Goal: Contribute content: Add original content to the website for others to see

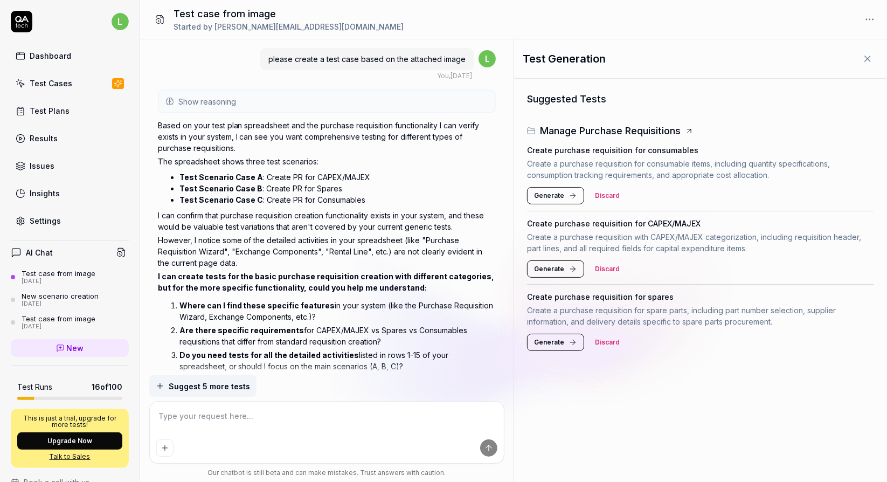
scroll to position [322, 0]
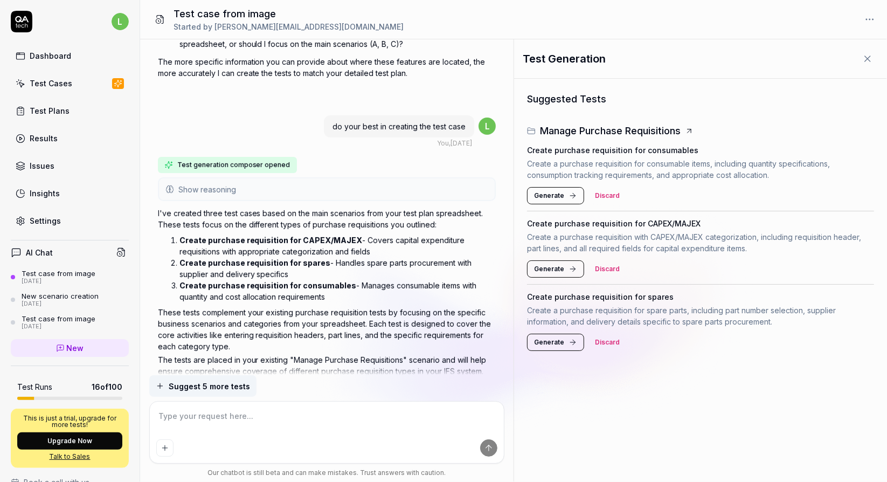
type textarea "*"
click at [67, 345] on span "New" at bounding box center [75, 347] width 17 height 11
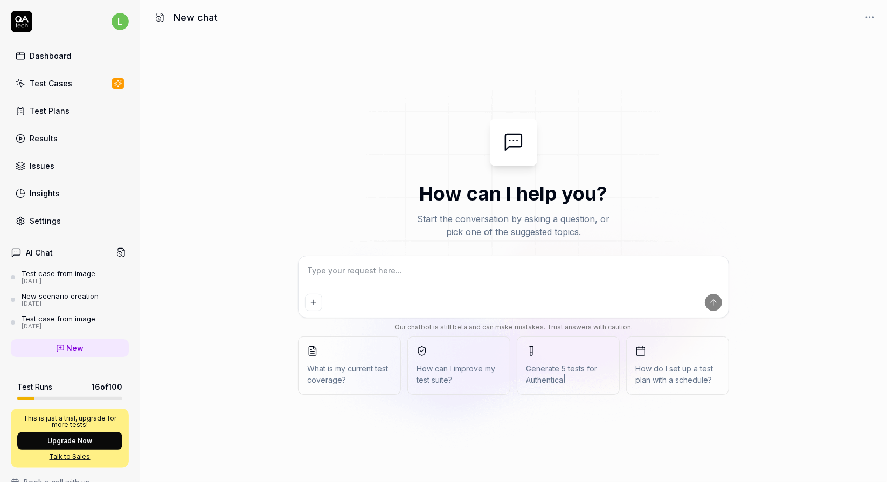
type textarea "*"
type textarea "c"
type textarea "*"
type textarea "cr"
type textarea "*"
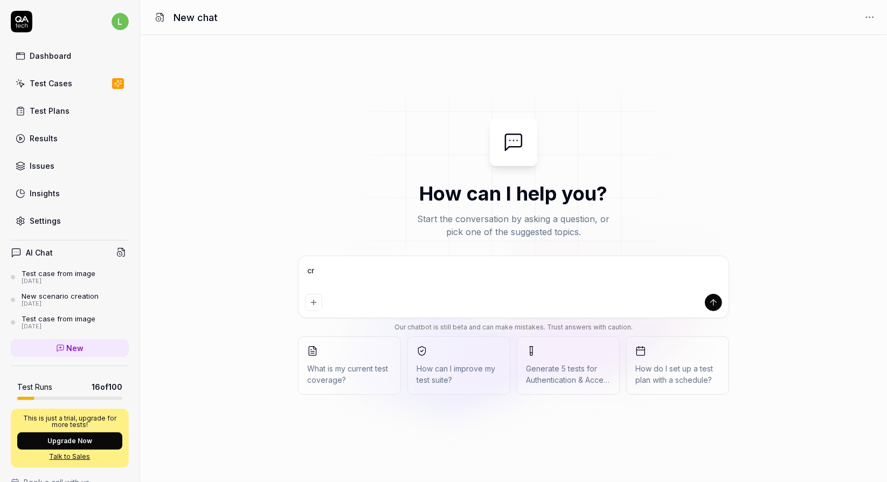
type textarea "cre"
type textarea "*"
type textarea "crea"
type textarea "*"
type textarea "creat"
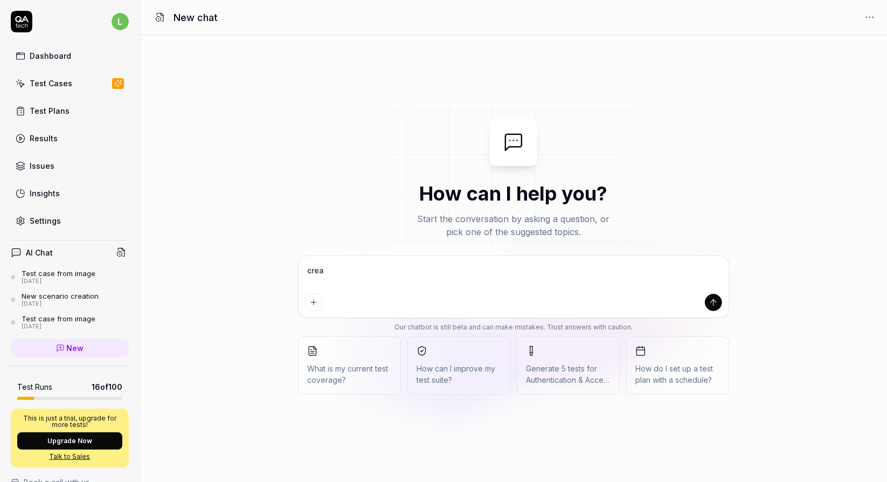
type textarea "*"
type textarea "create"
type textarea "*"
type textarea "create"
type textarea "*"
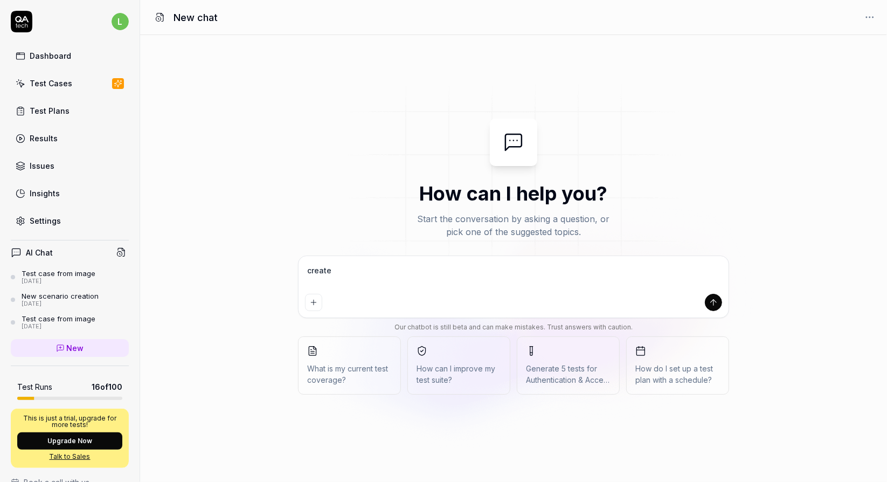
type textarea "create a"
type textarea "*"
type textarea "create a"
type textarea "*"
type textarea "create a t"
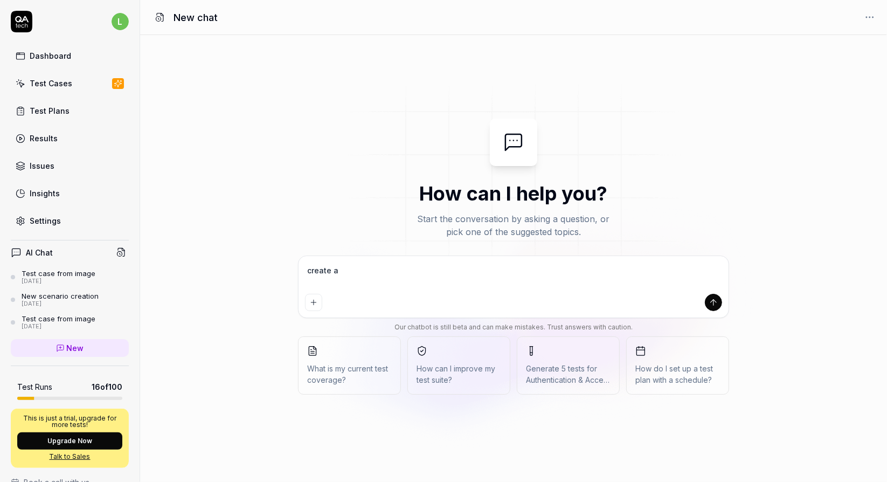
type textarea "*"
type textarea "create a te"
type textarea "*"
type textarea "create a tes"
type textarea "*"
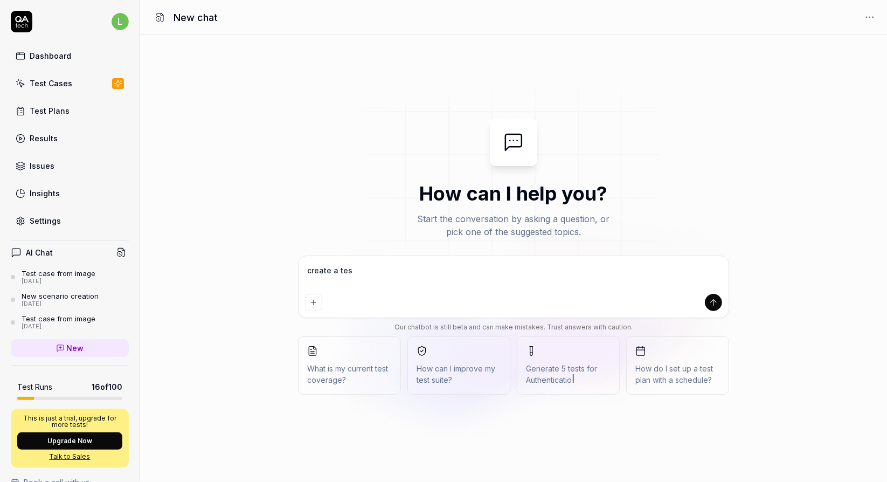
type textarea "create a test"
type textarea "*"
type textarea "create a test"
type textarea "*"
type textarea "create a test c"
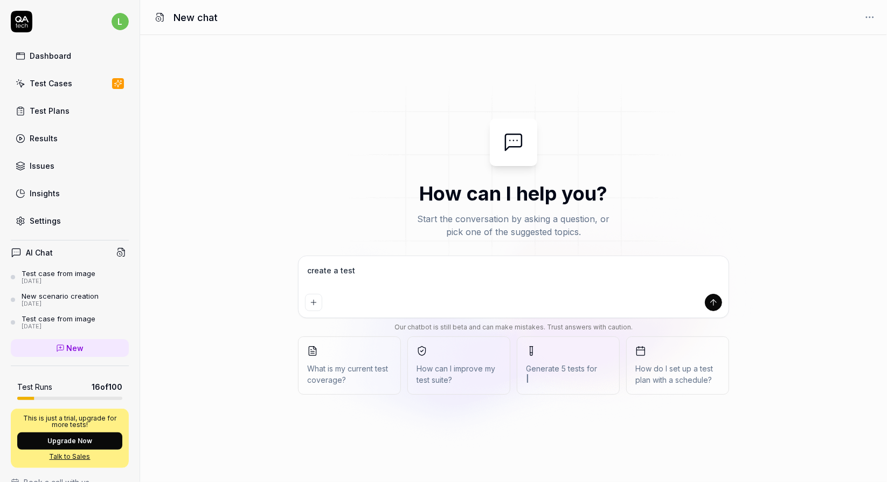
type textarea "*"
type textarea "create a test ca"
type textarea "*"
type textarea "create a test cas"
type textarea "*"
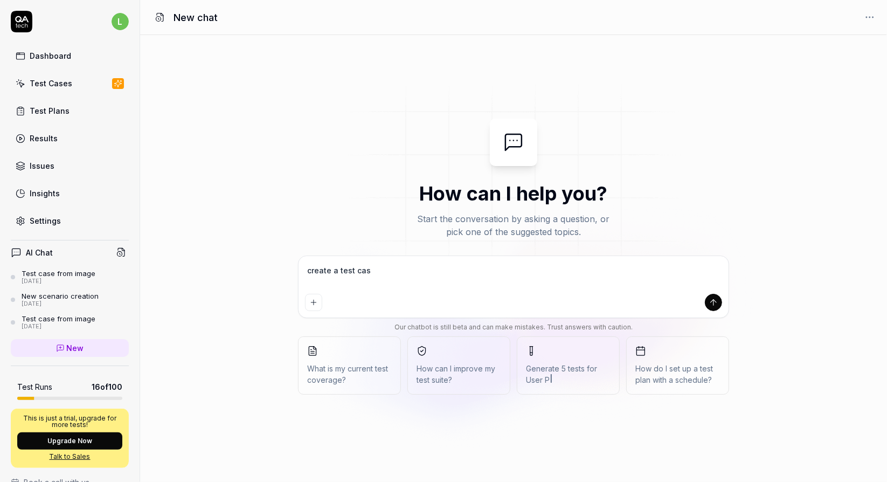
type textarea "create a test case"
type textarea "*"
type textarea "create a test case"
type textarea "*"
type textarea "create a test case a"
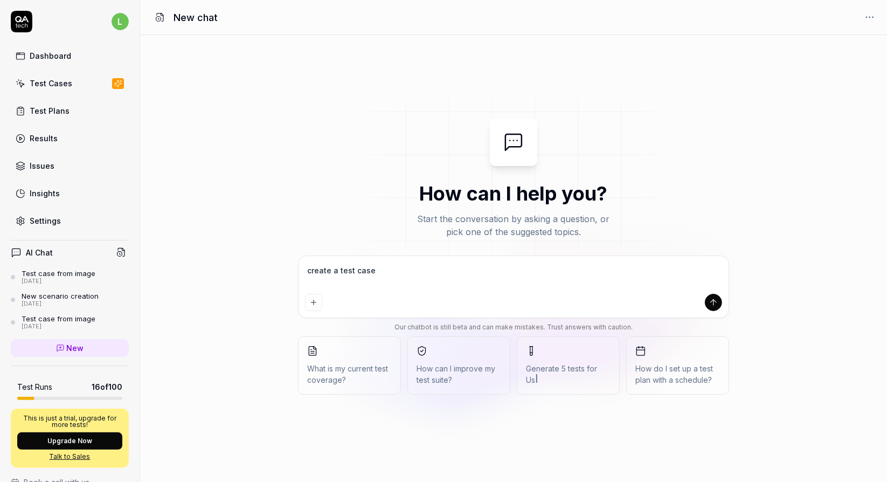
type textarea "*"
type textarea "create a test case ac"
type textarea "*"
type textarea "create a test case acc"
type textarea "*"
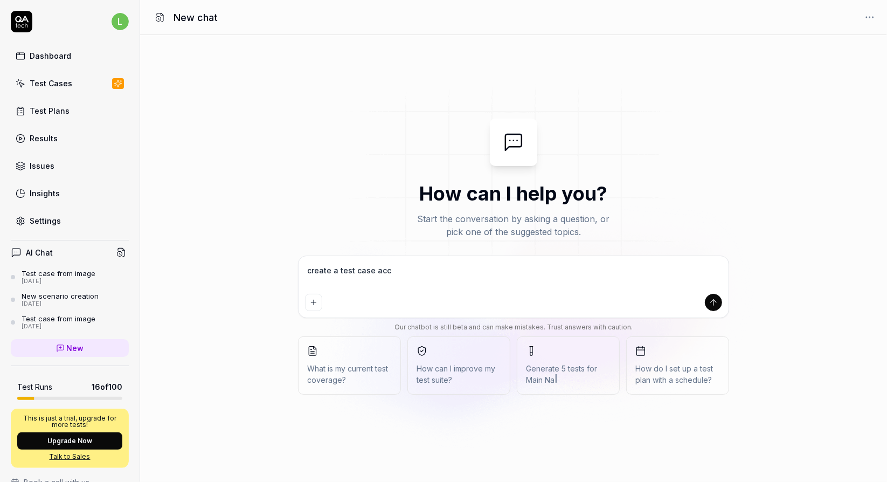
type textarea "create a test case acco"
type textarea "*"
type textarea "create a test case accor"
type textarea "*"
type textarea "create a test case accord"
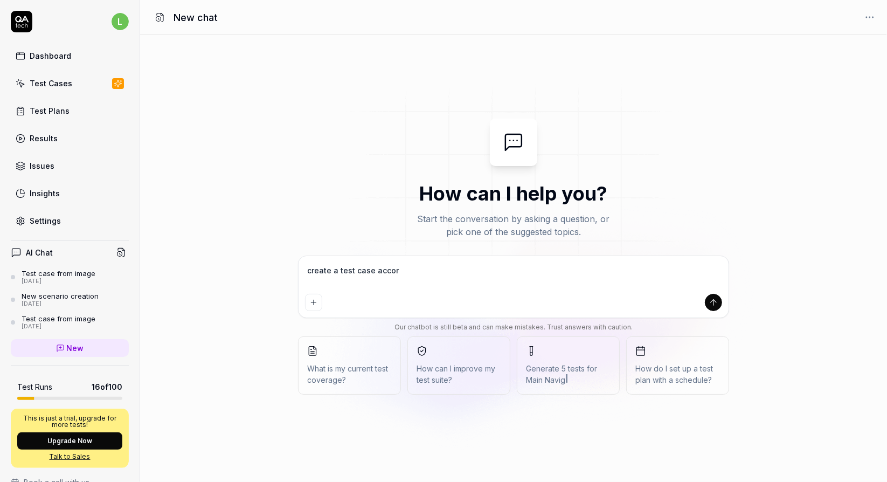
type textarea "*"
type textarea "create a test case accordi"
type textarea "*"
type textarea "create a test case accordin"
type textarea "*"
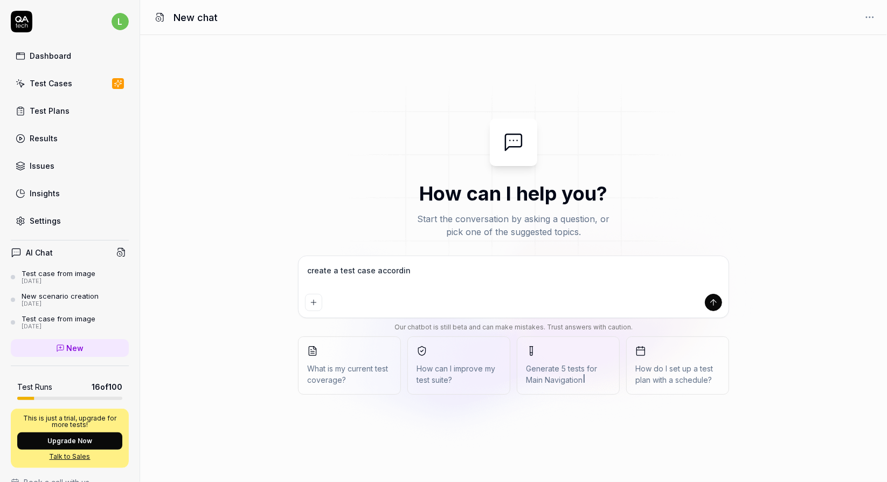
type textarea "create a test case according"
type textarea "*"
type textarea "create a test case according"
type textarea "*"
type textarea "create a test case according t"
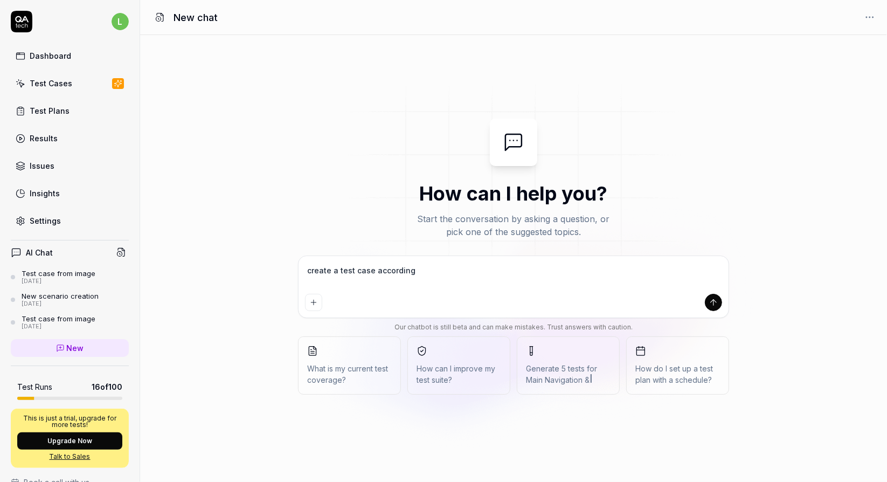
type textarea "*"
type textarea "create a test case according to"
type textarea "*"
type textarea "create a test case according to"
type textarea "*"
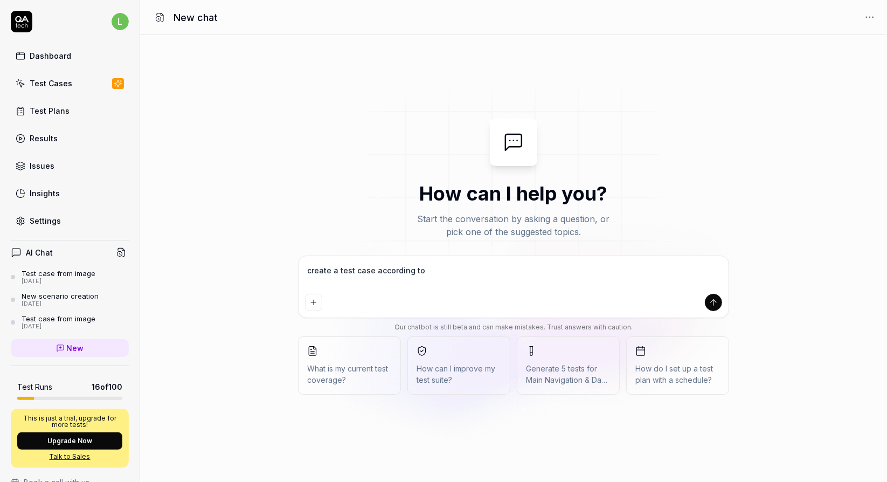
type textarea "create a test case according to t"
type textarea "*"
type textarea "create a test case according to th"
type textarea "*"
type textarea "create a test case according to the"
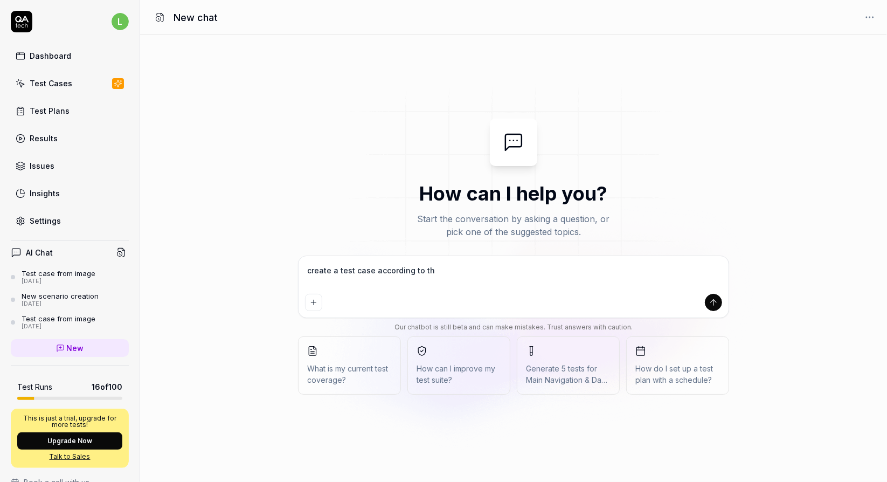
type textarea "*"
type textarea "create a test case according to the"
type textarea "*"
type textarea "create a test case according to the b"
type textarea "*"
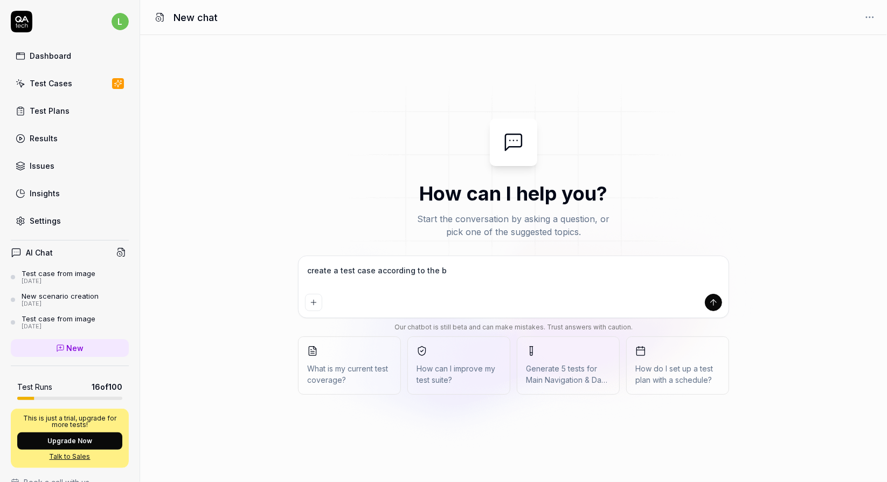
type textarea "create a test case according to the be"
type textarea "*"
type textarea "create a test case according to the bel"
type textarea "*"
type textarea "create a test case according to the belo"
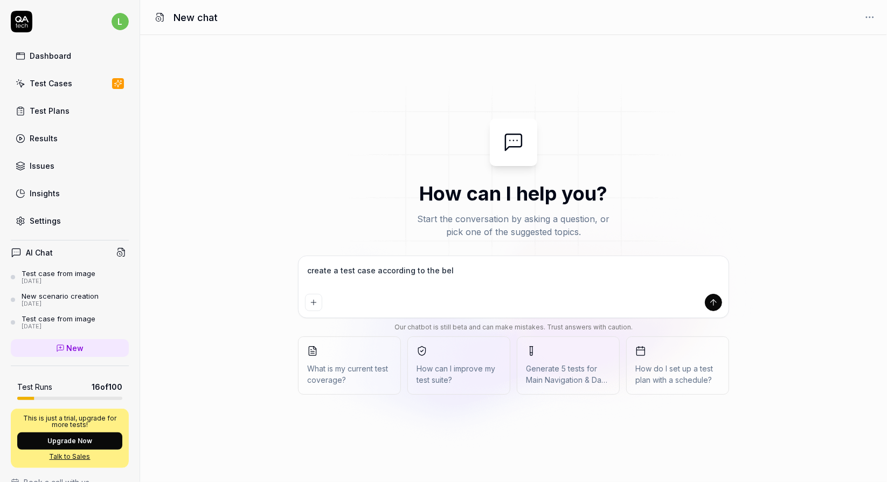
type textarea "*"
type textarea "create a test case according to the below"
type textarea "*"
type textarea "create a test case according to the below:"
type textarea "*"
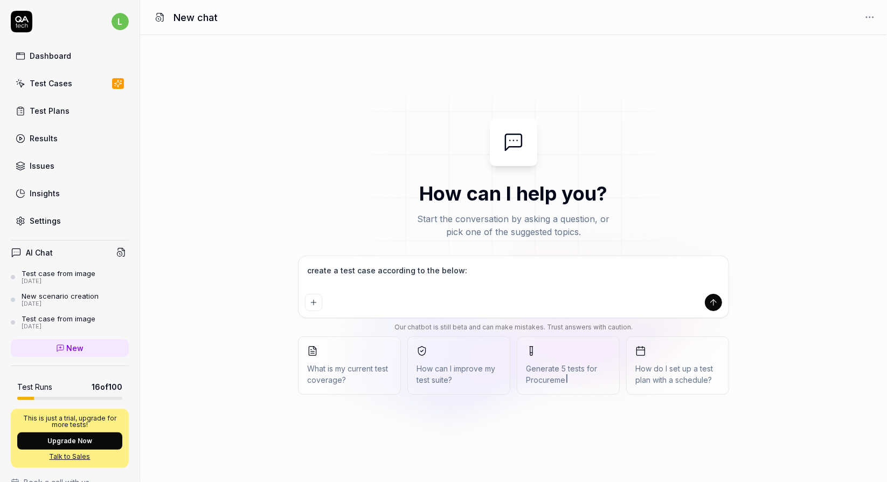
type textarea "create a test case according to the below:"
type textarea "*"
type textarea "create a test case according to the below:"
type textarea "*"
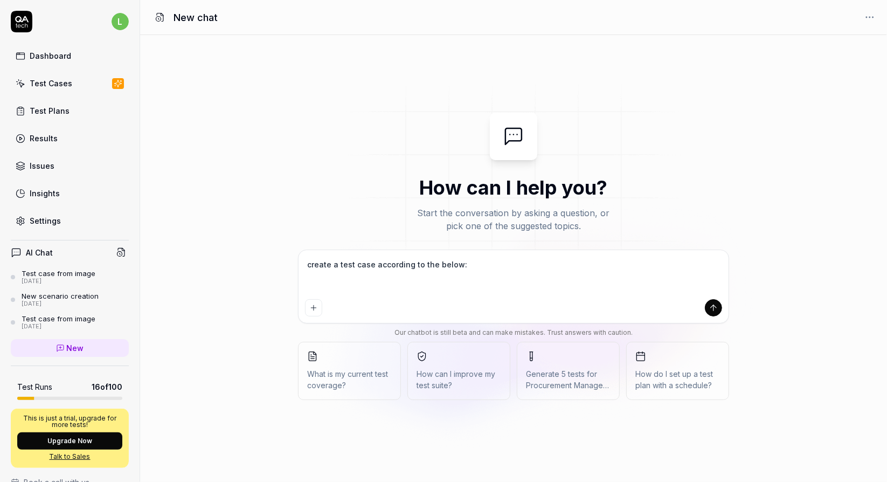
type textarea "create a test case according to the below: Create Purchase Requisition 1. Enter…"
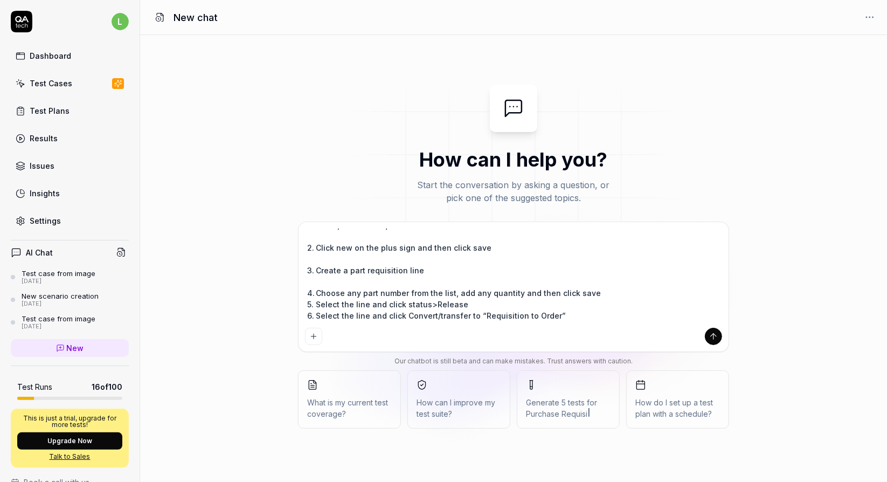
scroll to position [68, 0]
type textarea "*"
type textarea "create a test case according to the below: Create Purchase Requisition 1. Enter…"
click at [719, 334] on icon "submit" at bounding box center [714, 337] width 10 height 10
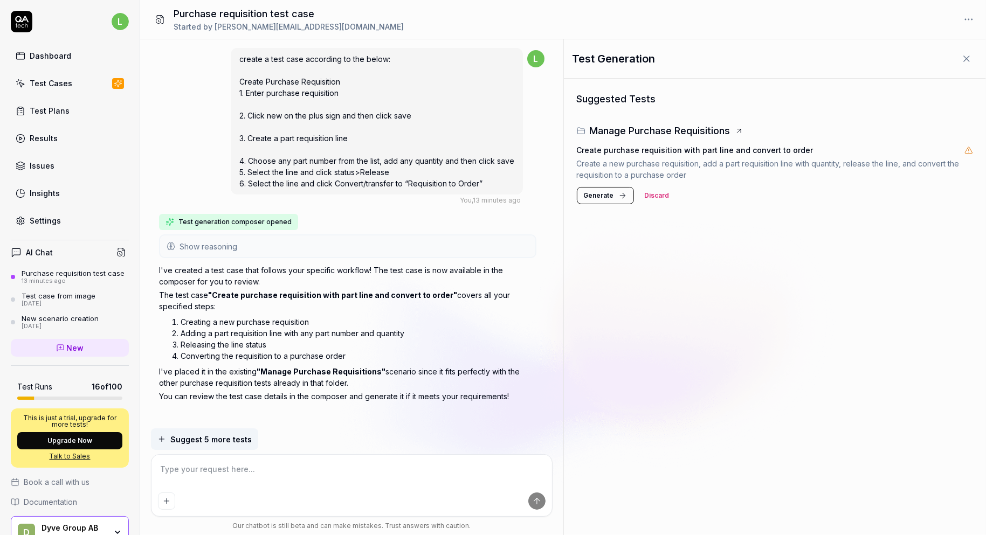
scroll to position [22, 0]
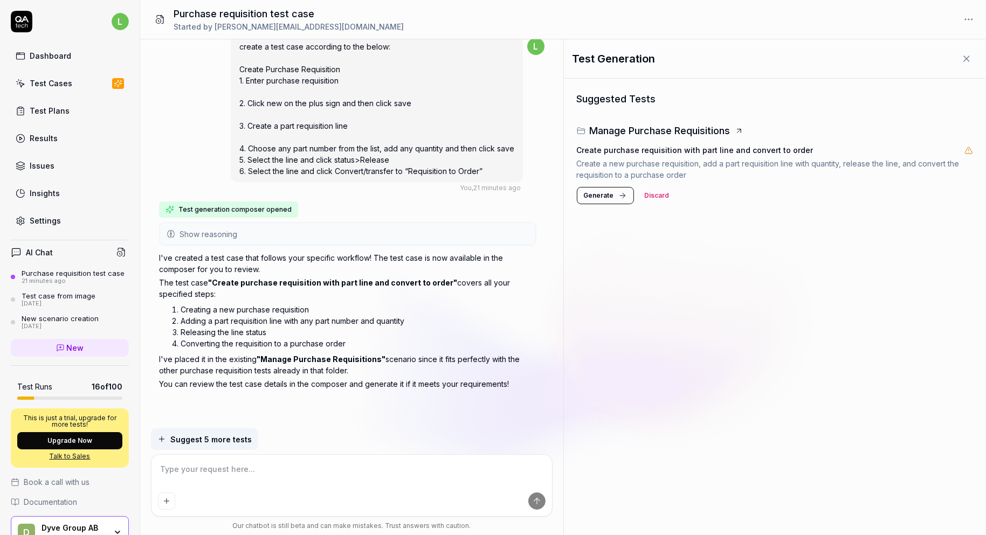
click at [609, 195] on span "Generate" at bounding box center [599, 196] width 30 height 10
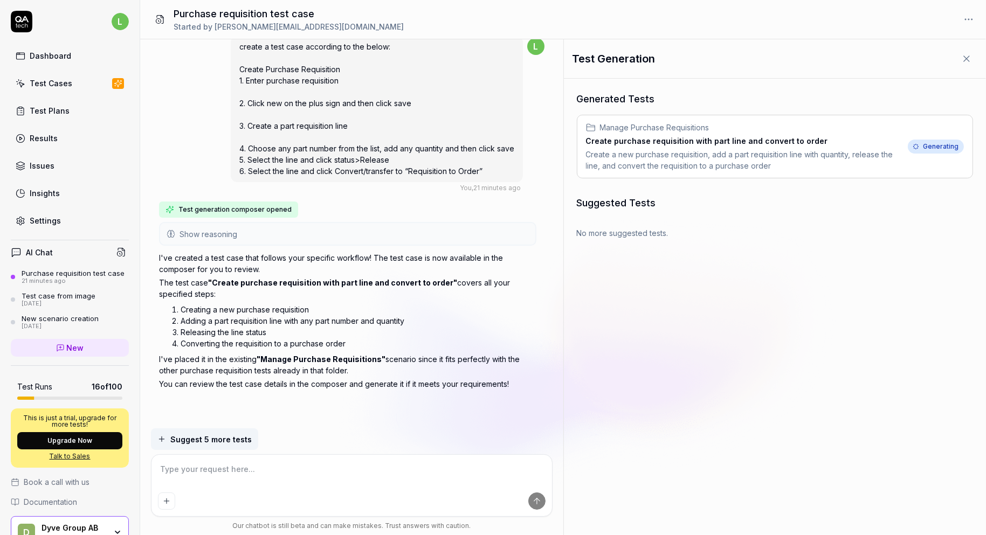
click at [646, 126] on span "Manage Purchase Requisitions" at bounding box center [654, 127] width 109 height 11
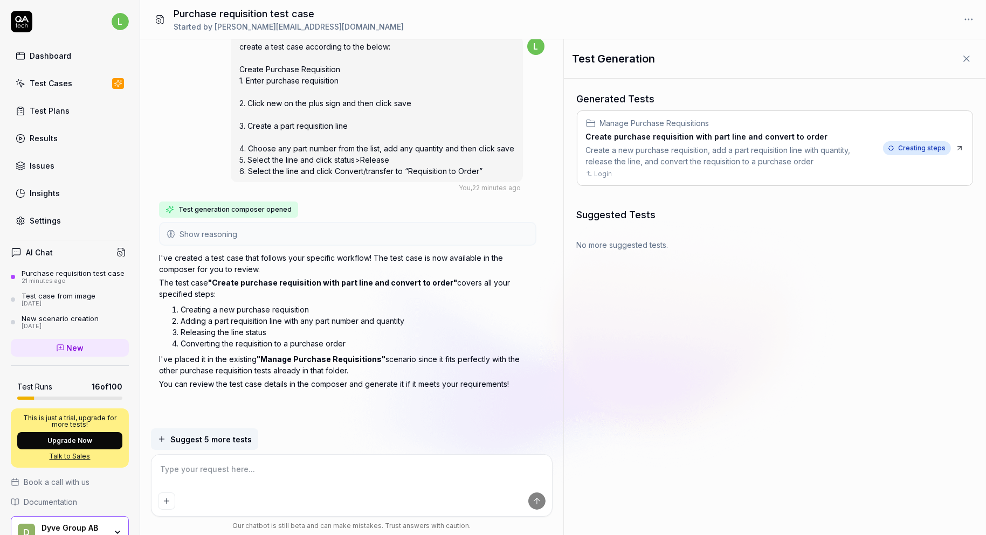
click at [661, 149] on div "Create a new purchase requisition, add a part requisition line with quantity, r…" at bounding box center [732, 155] width 293 height 23
type textarea "*"
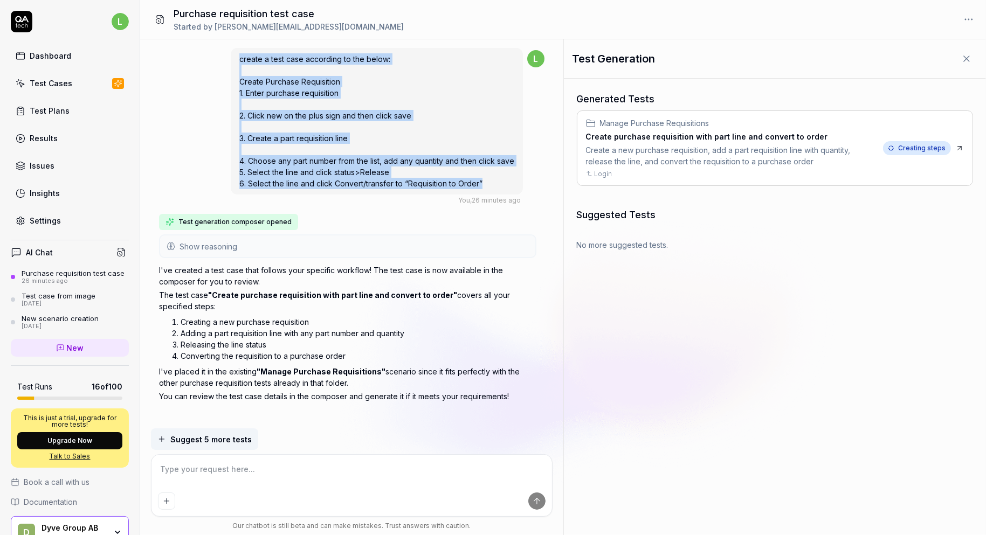
drag, startPoint x: 238, startPoint y: 57, endPoint x: 494, endPoint y: 184, distance: 285.9
click at [494, 184] on div "create a test case according to the below: Create Purchase Requisition 1. Enter…" at bounding box center [377, 121] width 292 height 147
copy span "create a test case according to the below: Create Purchase Requisition 1. Enter…"
click at [77, 354] on span "New" at bounding box center [75, 347] width 17 height 11
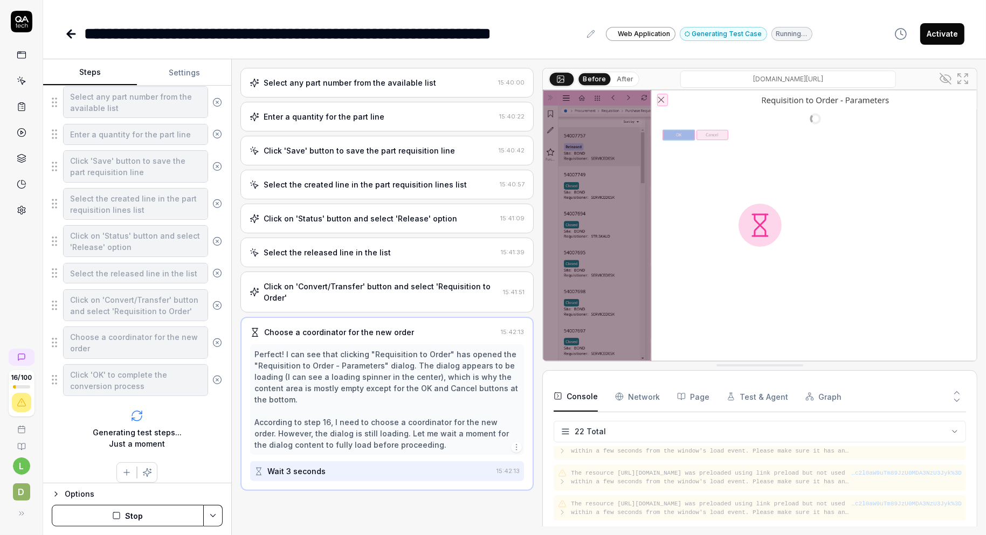
scroll to position [189, 0]
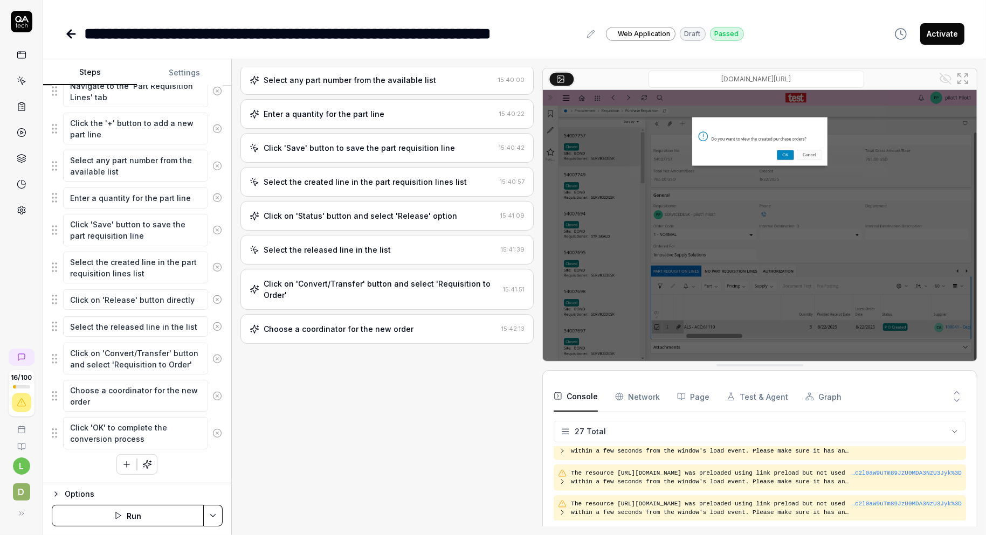
type textarea "*"
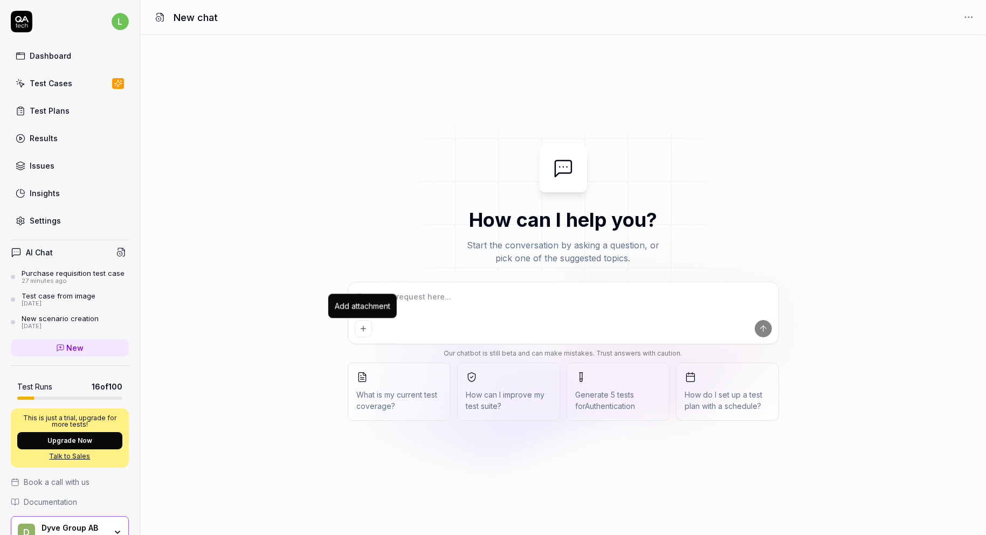
type textarea "*"
type textarea "create a test case according to the below: Create Purchase Requisition 1. Enter…"
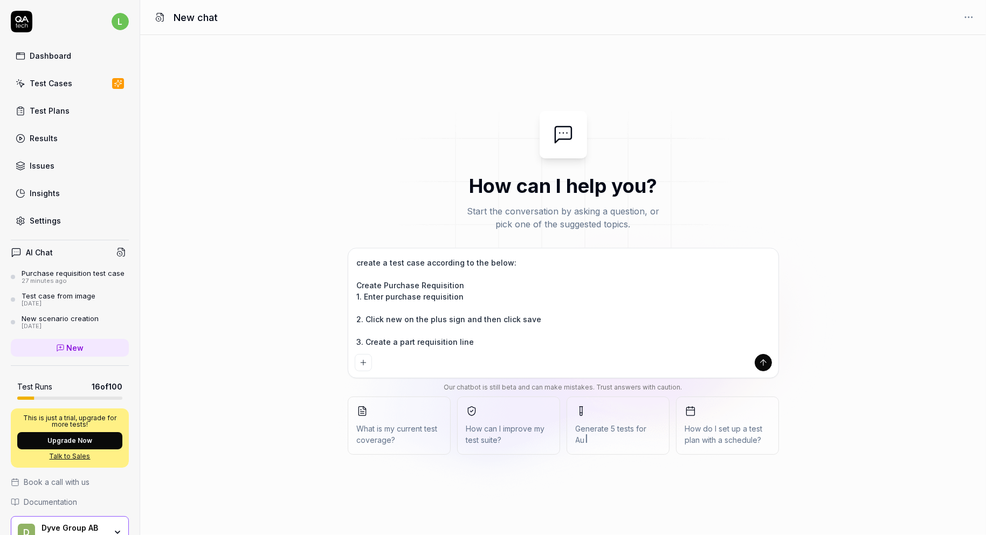
type textarea "*"
click at [375, 295] on textarea "create a test case according to the below: Create Purchase Requisition 1. Enter…" at bounding box center [563, 302] width 417 height 95
type textarea "create a test case according to the below: Create Purchase Requisition 1. Gpurc…"
type textarea "*"
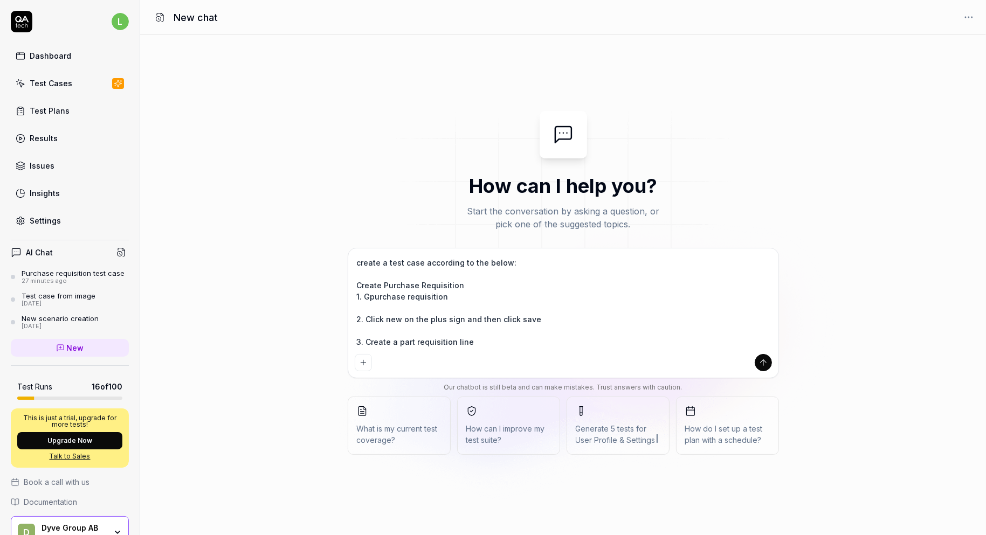
type textarea "create a test case according to the below: Create Purchase Requisition 1. Gopur…"
type textarea "*"
type textarea "create a test case according to the below: Create Purchase Requisition 1. Go pu…"
type textarea "*"
type textarea "create a test case according to the below: Create Purchase Requisition 1. Go tp…"
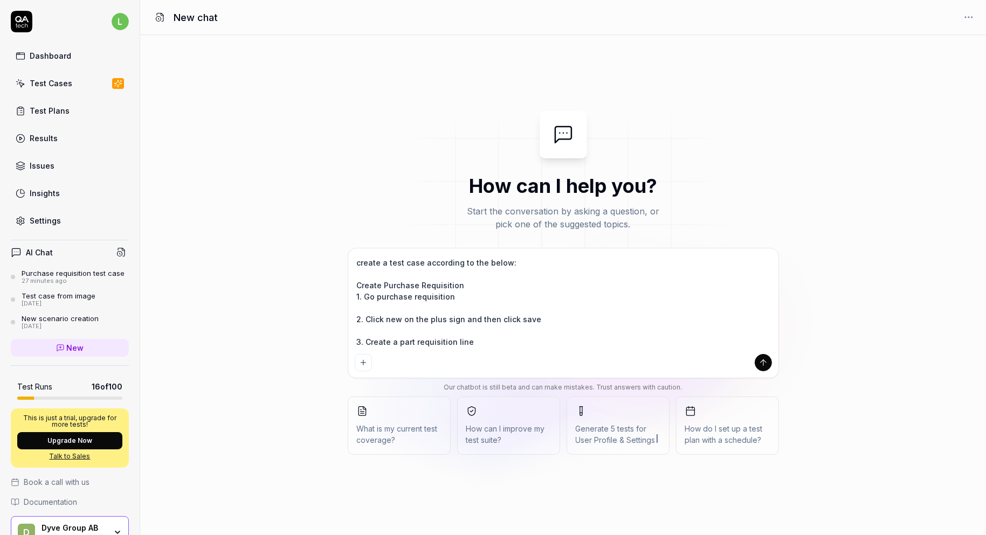
type textarea "*"
type textarea "create a test case according to the below: Create Purchase Requisition 1. Go to…"
type textarea "*"
type textarea "create a test case according to the below: Create Purchase Requisition 1. Go to…"
type textarea "*"
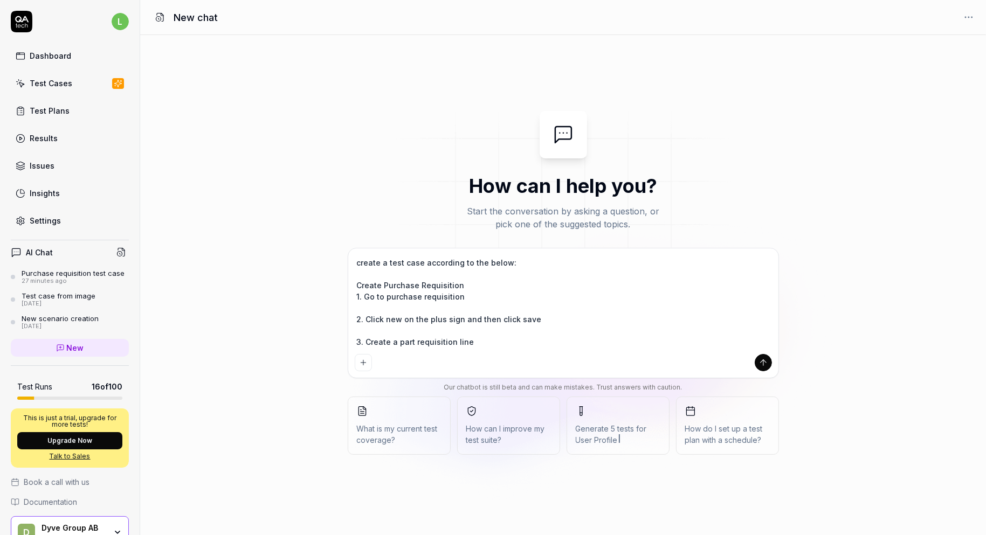
type textarea "create a test case according to the below: Create Purchase Requisition 1. Go to…"
type textarea "*"
type textarea "create a test case according to the below: Create Purchase Requisition 1. Go to…"
type textarea "*"
type textarea "create a test case according to the below: Create Purchase Requisition 1. Go to…"
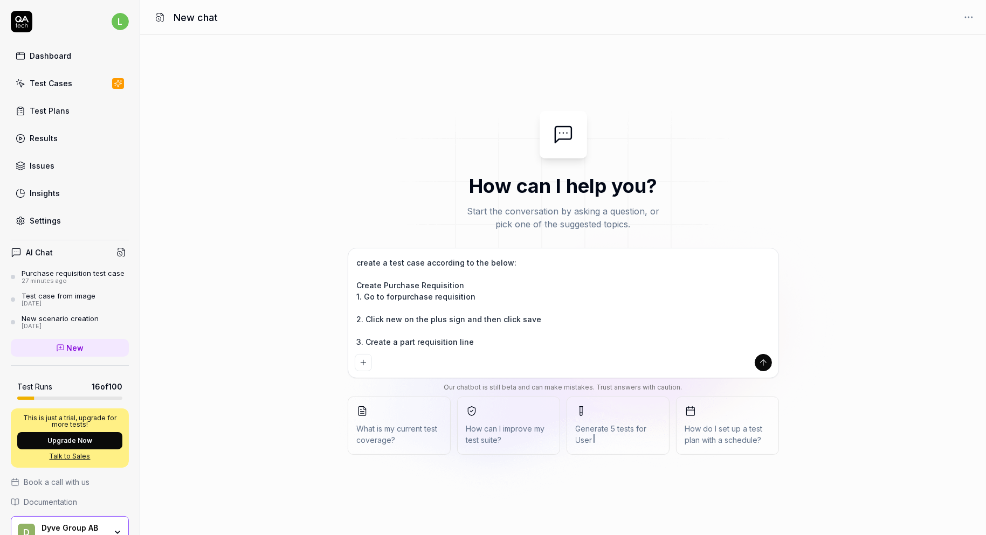
type textarea "*"
type textarea "create a test case according to the below: Create Purchase Requisition 1. Go to…"
type textarea "*"
type textarea "create a test case according to the below: Create Purchase Requisition 1. Go to…"
type textarea "*"
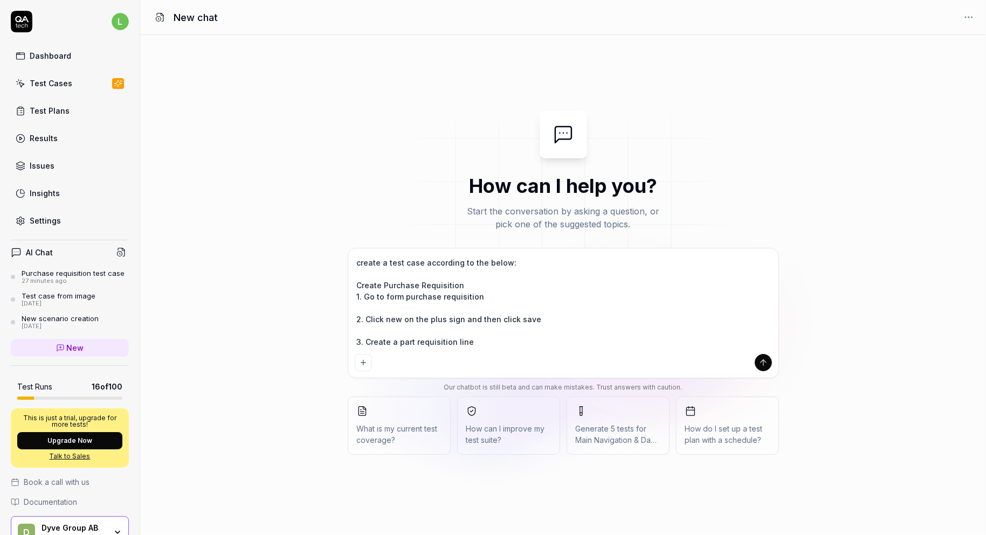
click at [386, 307] on textarea "create a test case according to the below: Create Purchase Requisition 1. Go to…" at bounding box center [563, 302] width 417 height 95
type textarea "create a test case according to the below: Create Purchase Requisition 1. Go to…"
type textarea "*"
type textarea "create a test case according to the below: Create Purchase Requisition 1. Go to…"
type textarea "*"
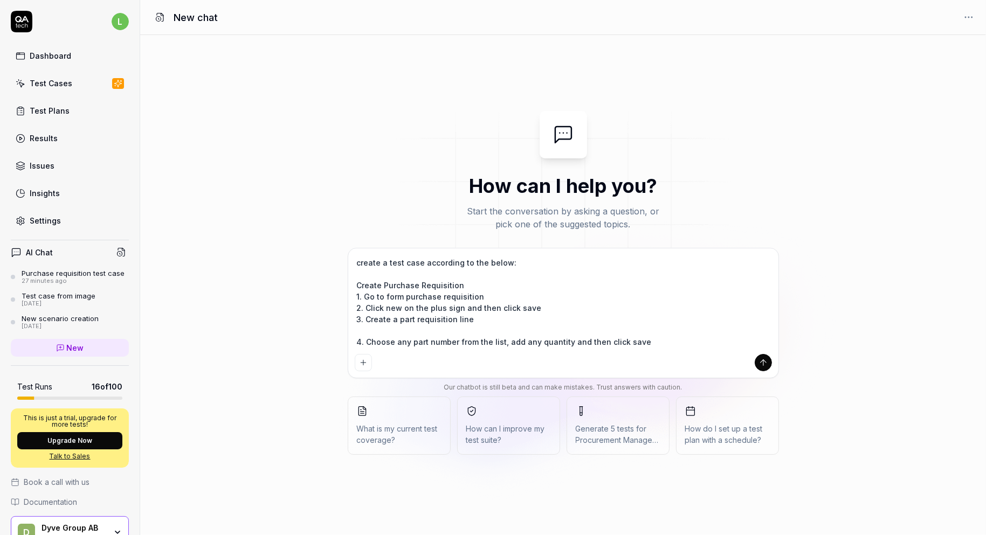
type textarea "create a test case according to the below: Create Purchase Requisition 1. Go to…"
drag, startPoint x: 518, startPoint y: 344, endPoint x: 348, endPoint y: 259, distance: 190.5
click at [348, 259] on div "create a test case according to the below: Create Purchase Requisition 1. Go to…" at bounding box center [563, 313] width 430 height 129
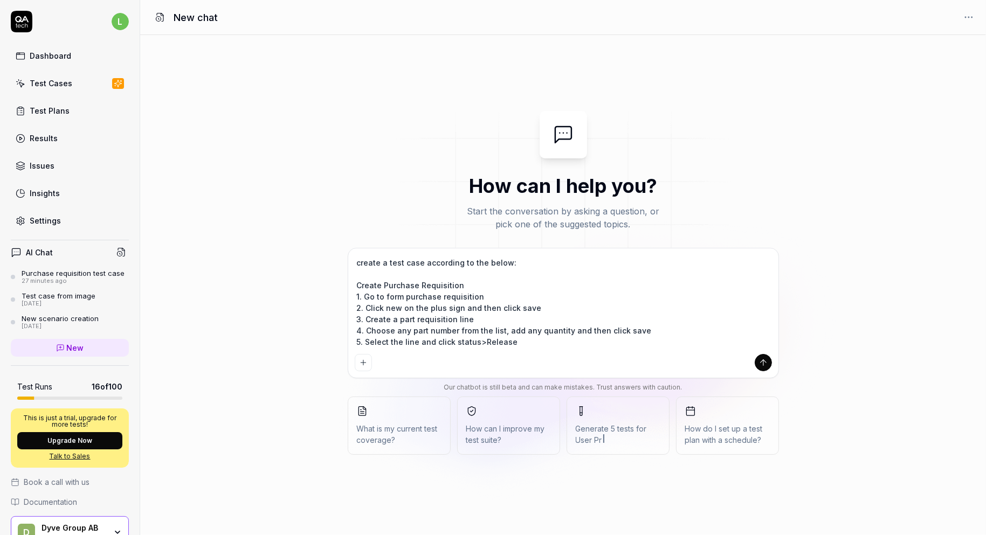
click at [542, 346] on textarea "create a test case according to the below: Create Purchase Requisition 1. Go to…" at bounding box center [563, 302] width 417 height 95
type textarea "*"
type textarea "create a test case according to the below: Create Purchase Requisition 1. Go to…"
click at [761, 361] on icon "submit" at bounding box center [764, 363] width 10 height 10
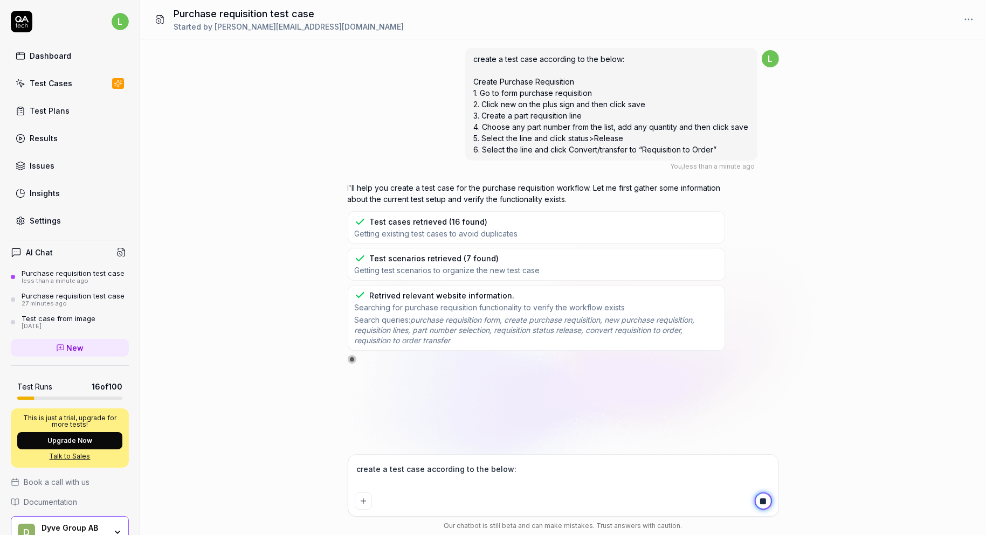
type textarea "*"
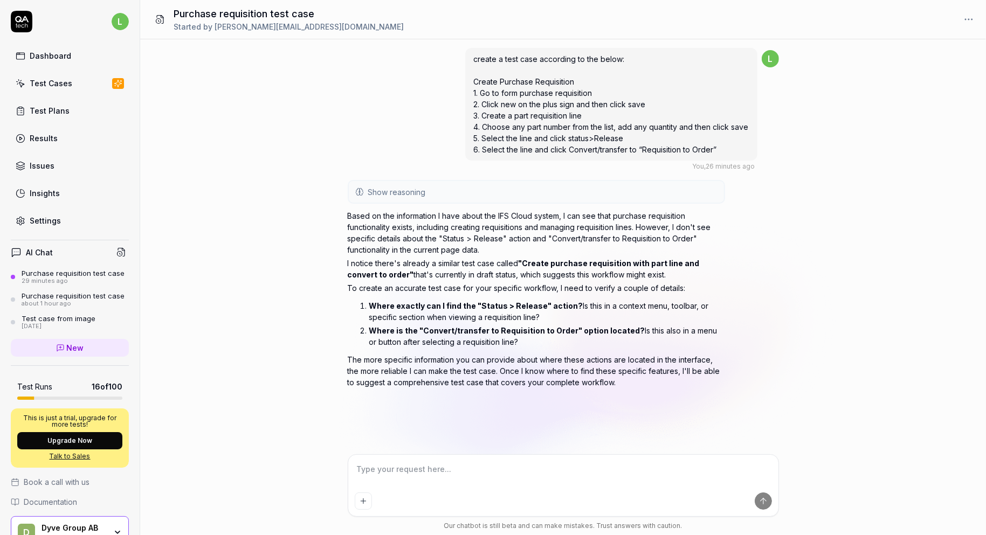
type textarea "*"
